Goal: Answer question/provide support: Share knowledge or assist other users

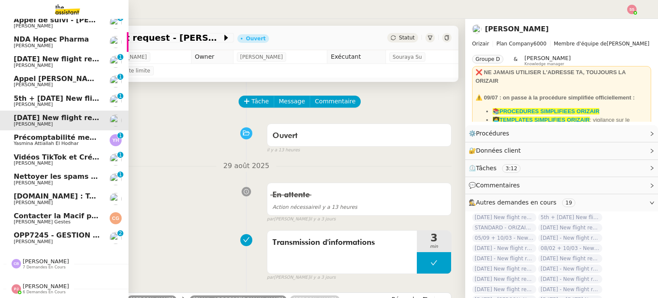
scroll to position [107, 0]
click at [31, 231] on span "OPP7245 - GESTION PAIE ET RESSOURCES HUMAINES GUYANE - PROPOSITION COMMERCIALE …" at bounding box center [254, 235] width 480 height 8
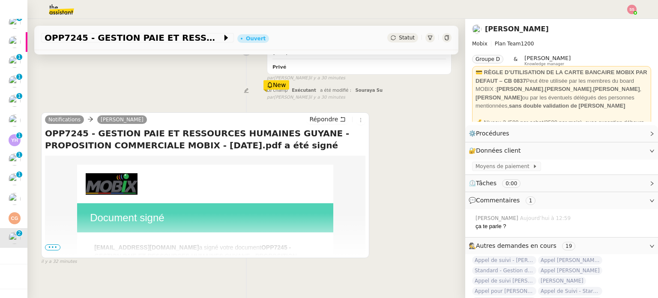
scroll to position [132, 0]
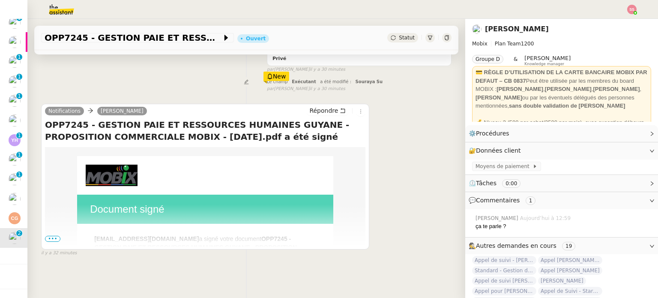
click at [54, 235] on span "•••" at bounding box center [52, 238] width 15 height 6
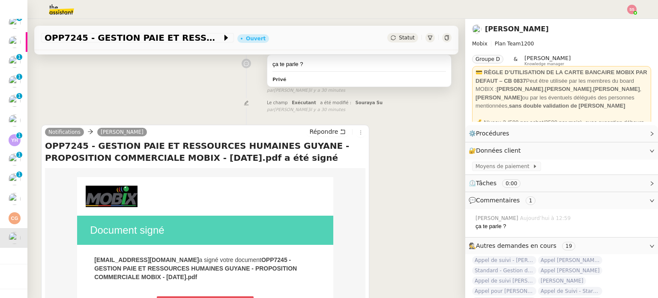
scroll to position [57, 0]
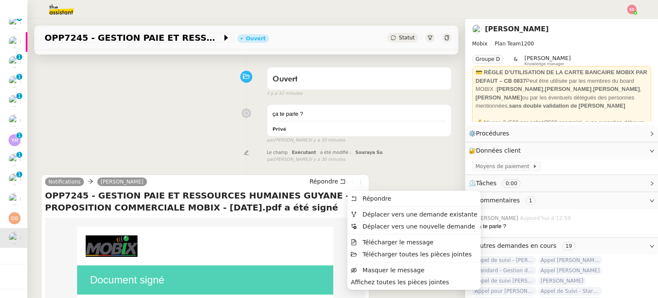
click at [356, 182] on icon at bounding box center [360, 181] width 9 height 5
click at [365, 208] on li "Déplacer vers une demande existante" at bounding box center [413, 214] width 133 height 12
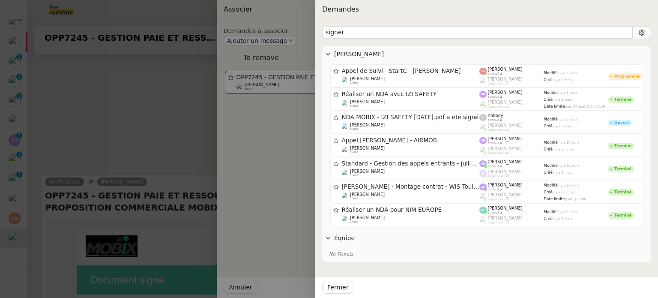
drag, startPoint x: 341, startPoint y: 33, endPoint x: 289, endPoint y: 36, distance: 52.3
click at [289, 36] on div "Demandes signer [PERSON_NAME] Appel de Suivi - StartC - [PERSON_NAME] [PERSON_N…" at bounding box center [329, 149] width 658 height 298
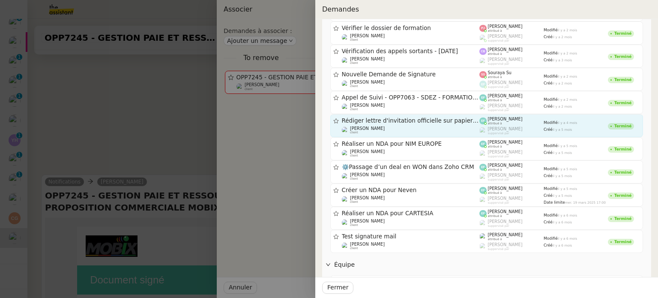
scroll to position [214, 0]
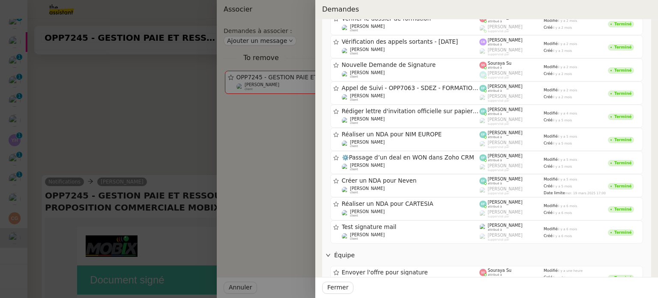
type input "signature"
click at [176, 116] on div at bounding box center [329, 149] width 658 height 298
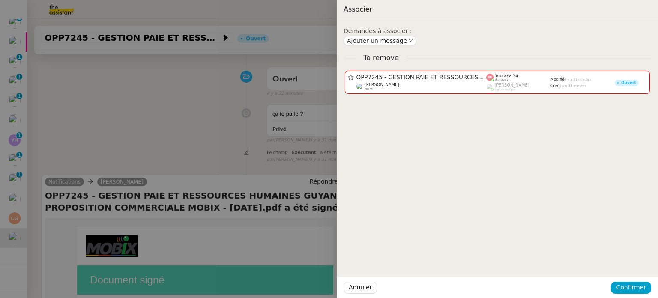
drag, startPoint x: 190, startPoint y: 115, endPoint x: 221, endPoint y: 103, distance: 33.1
click at [191, 115] on div at bounding box center [329, 149] width 658 height 298
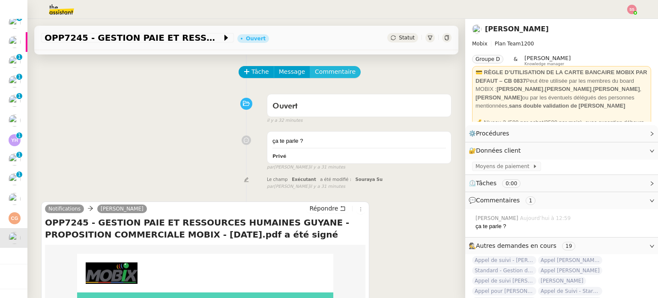
scroll to position [0, 0]
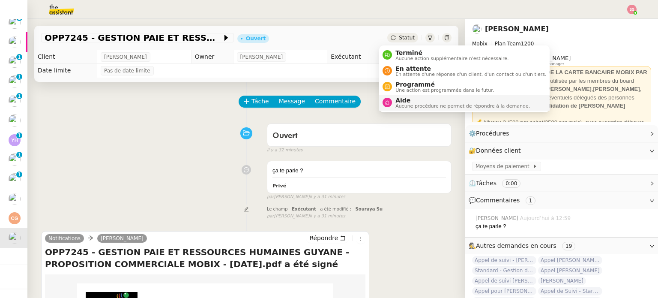
click at [402, 107] on span "Aucune procédure ne permet de répondre à la demande." at bounding box center [462, 106] width 134 height 5
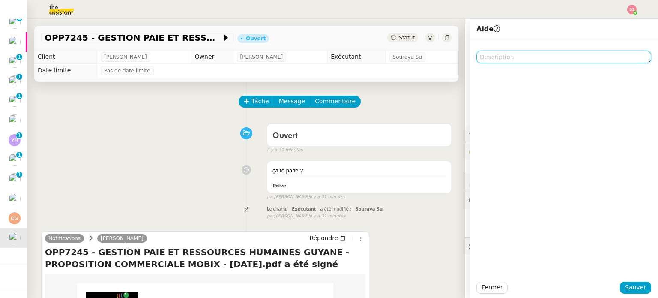
click at [501, 55] on textarea at bounding box center [563, 57] width 175 height 12
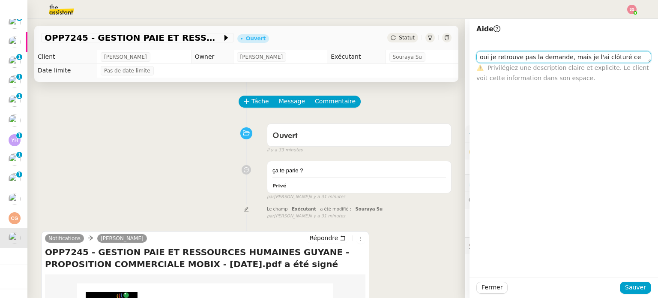
scroll to position [0, 0]
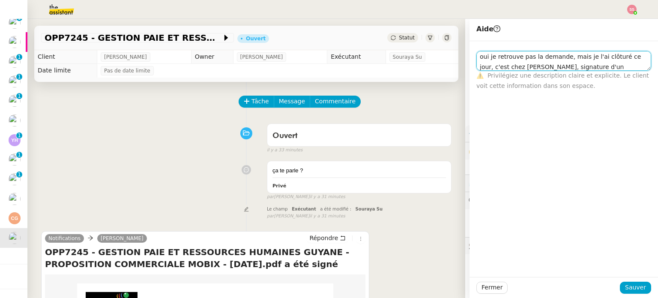
type textarea "oui je retrouve pas la demande, mais je l'ai clôturé ce jour, c'est chez [PERSO…"
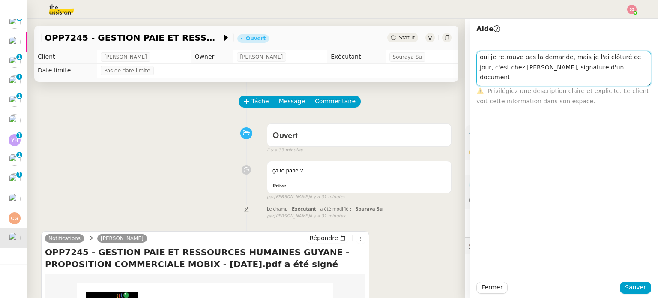
drag, startPoint x: 598, startPoint y: 72, endPoint x: 393, endPoint y: 53, distance: 205.5
click at [393, 53] on app-ticket "OPP7245 - GESTION PAIE ET RESSOURCES HUMAINES GUYANE - PROPOSITION COMMERCIALE …" at bounding box center [342, 158] width 630 height 279
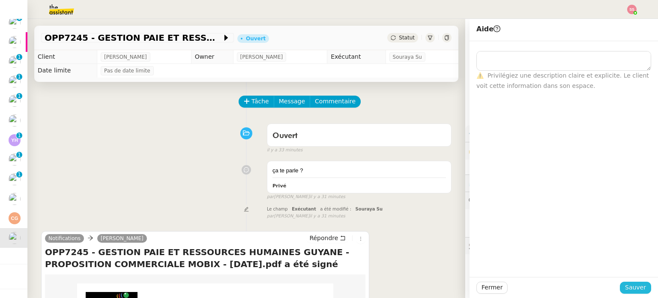
click at [633, 282] on span "Sauver" at bounding box center [635, 287] width 21 height 10
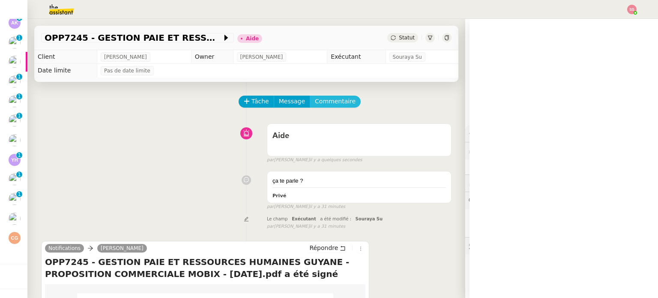
click at [315, 106] on span "Commentaire" at bounding box center [335, 101] width 41 height 10
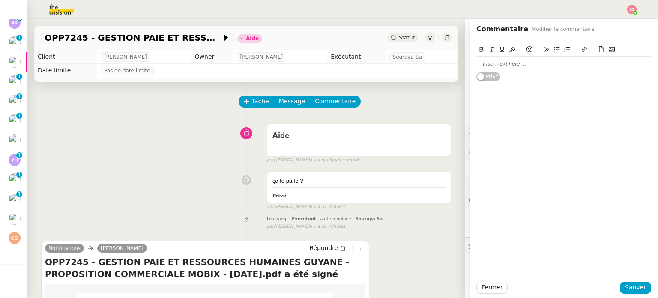
click at [527, 68] on div at bounding box center [563, 64] width 175 height 15
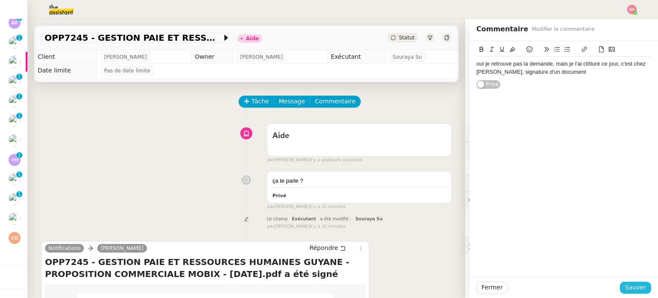
click at [626, 282] on span "Sauver" at bounding box center [635, 287] width 21 height 10
